Goal: Check status

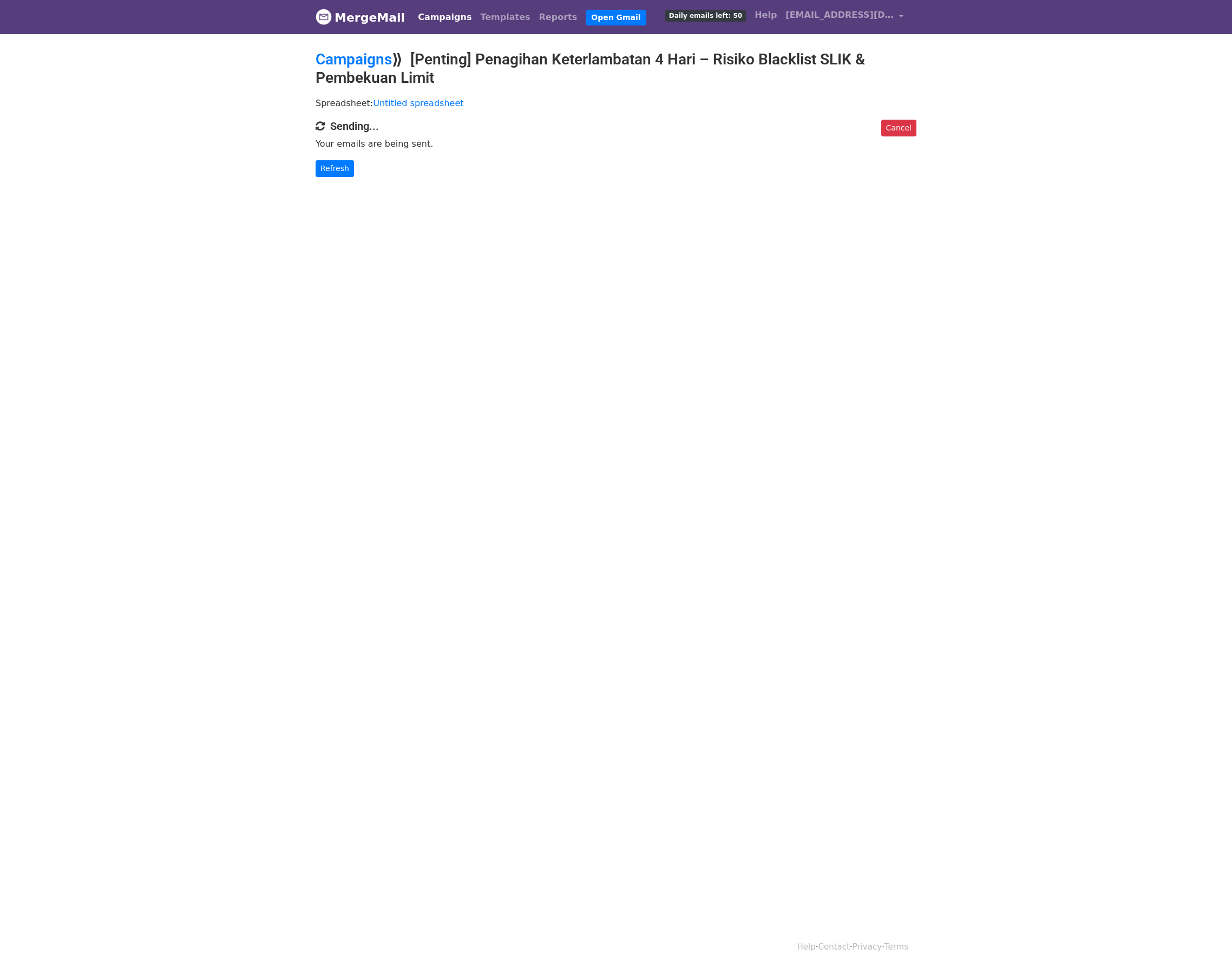
click at [354, 174] on p "Refresh" at bounding box center [616, 168] width 601 height 17
click at [349, 176] on link "Refresh" at bounding box center [334, 168] width 39 height 17
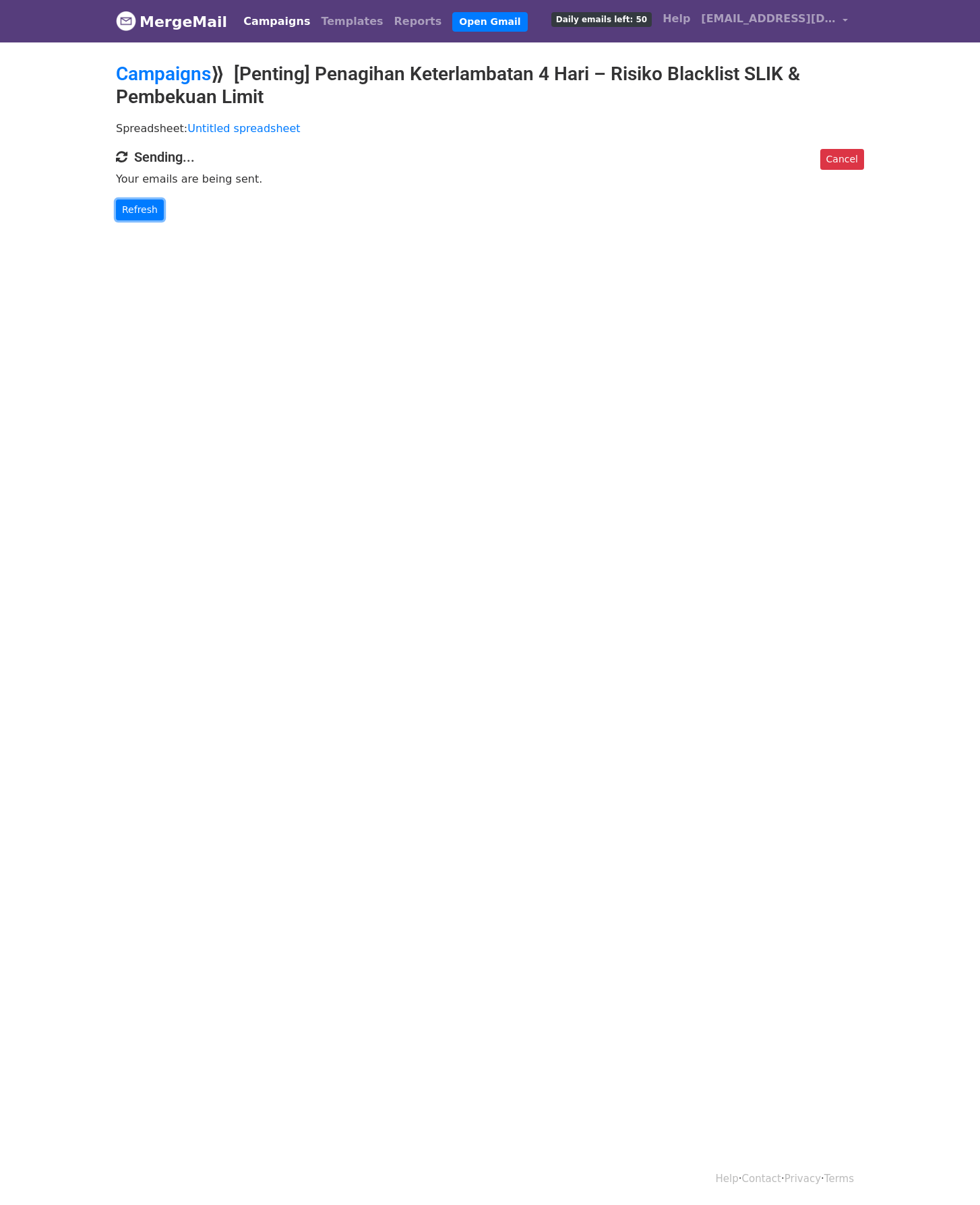
click at [139, 221] on link "Refresh" at bounding box center [140, 209] width 48 height 21
